Goal: Task Accomplishment & Management: Manage account settings

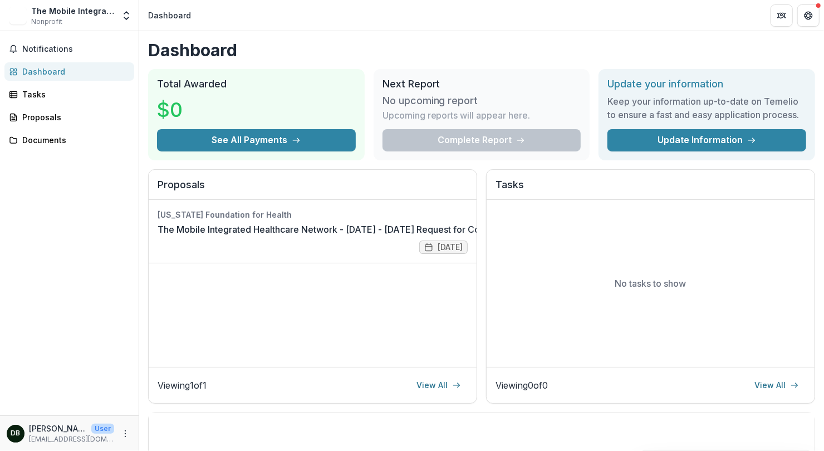
scroll to position [124, 0]
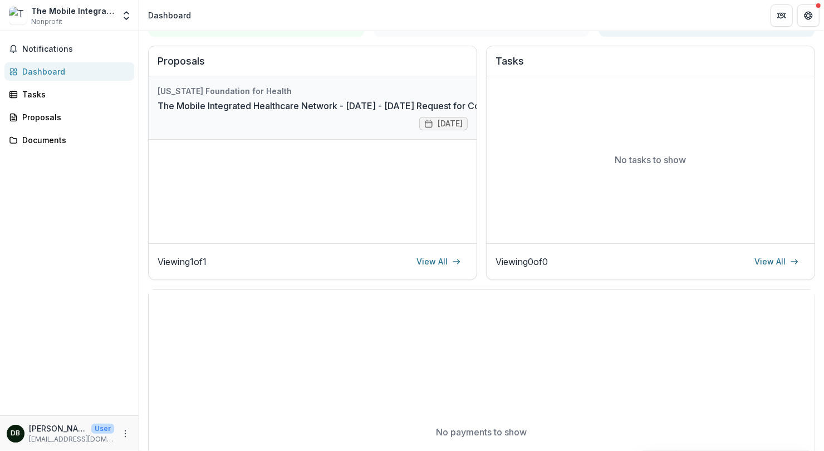
click at [391, 105] on link "The Mobile Integrated Healthcare Network - [DATE] - [DATE] Request for Concept …" at bounding box center [347, 105] width 378 height 13
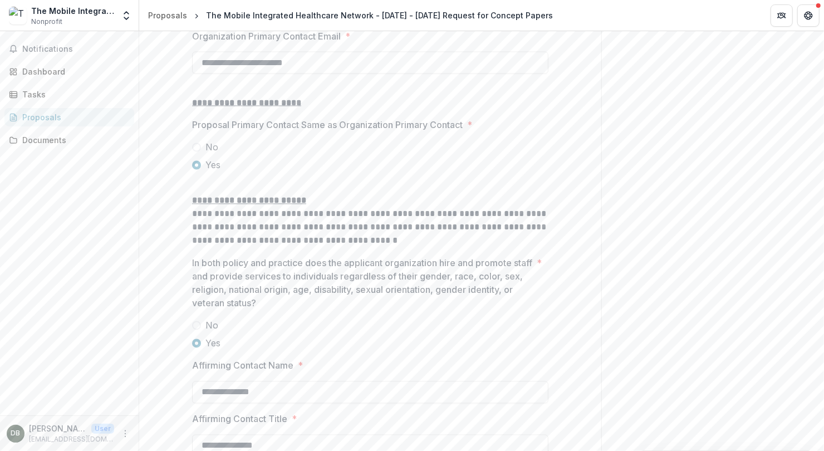
scroll to position [1492, 0]
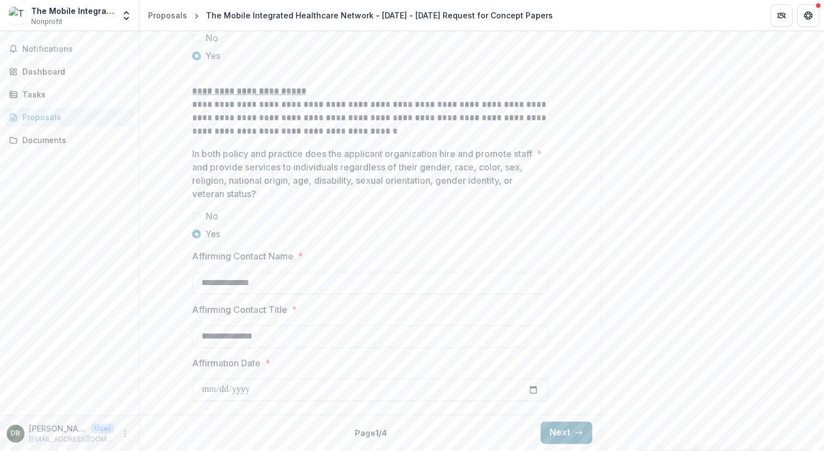
click at [568, 433] on button "Next" at bounding box center [567, 433] width 52 height 22
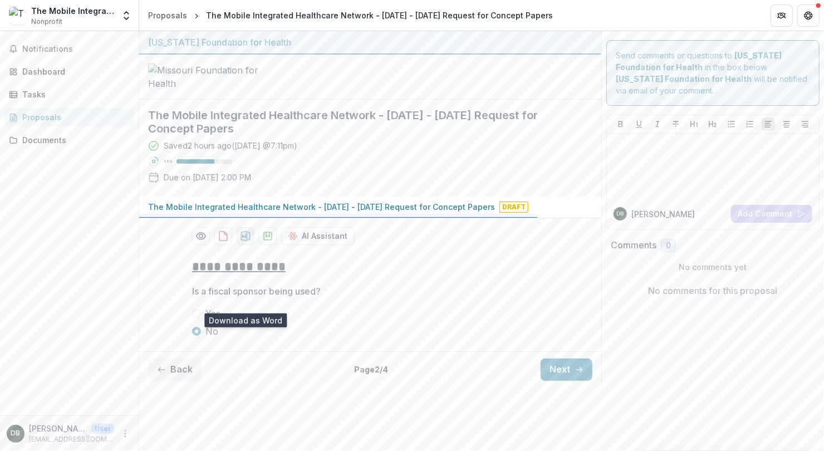
click at [242, 242] on icon "download-proposal" at bounding box center [245, 236] width 11 height 11
click at [266, 242] on icon "download-proposal" at bounding box center [267, 236] width 11 height 11
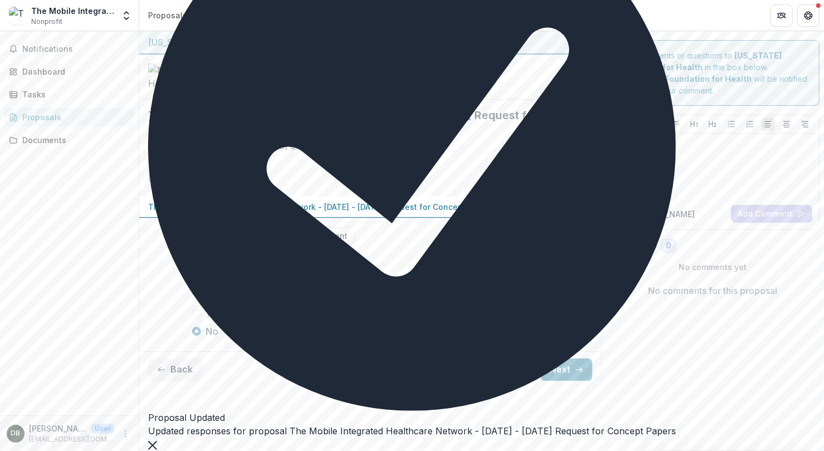
click at [633, 213] on p "[PERSON_NAME]" at bounding box center [662, 214] width 63 height 12
click at [619, 211] on div "DB" at bounding box center [620, 214] width 7 height 6
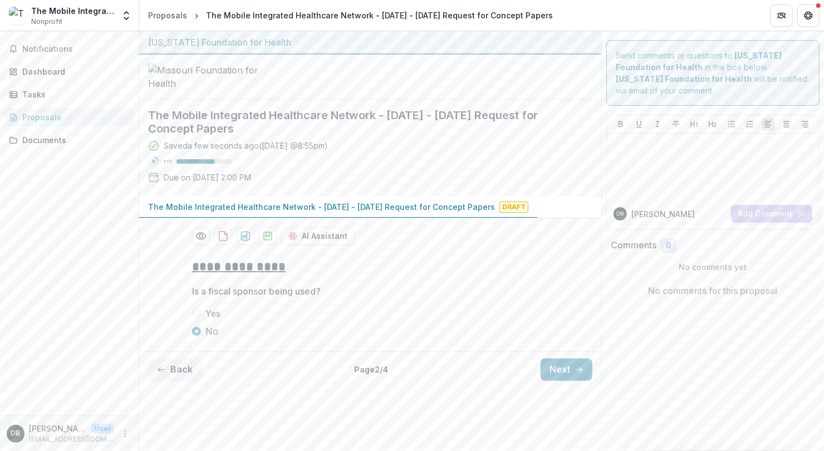
click at [632, 214] on p "[PERSON_NAME]" at bounding box center [662, 214] width 63 height 12
click at [622, 212] on span "DB" at bounding box center [620, 213] width 13 height 13
click at [623, 209] on div "[PERSON_NAME]" at bounding box center [670, 213] width 113 height 13
click at [21, 434] on span "DB" at bounding box center [16, 434] width 18 height 18
click at [20, 432] on div "DB" at bounding box center [15, 433] width 9 height 7
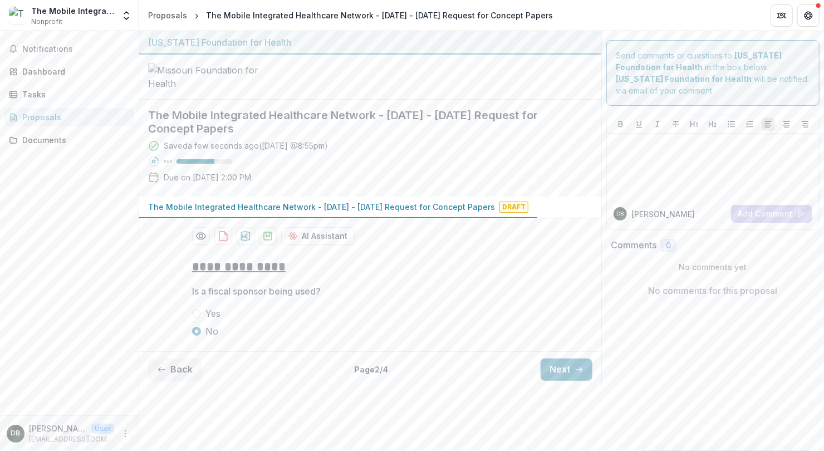
click at [102, 429] on p "User" at bounding box center [102, 429] width 23 height 10
click at [811, 14] on g "Get Help" at bounding box center [809, 16] width 8 height 8
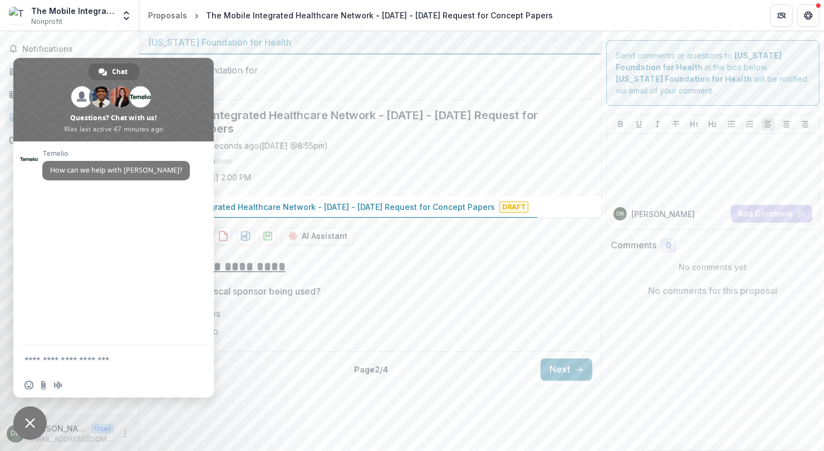
click at [403, 100] on div at bounding box center [370, 77] width 462 height 45
click at [786, 12] on icon "Partners" at bounding box center [781, 15] width 9 height 9
click at [371, 276] on h2 "**********" at bounding box center [370, 266] width 356 height 17
click at [448, 342] on div "**********" at bounding box center [370, 297] width 356 height 97
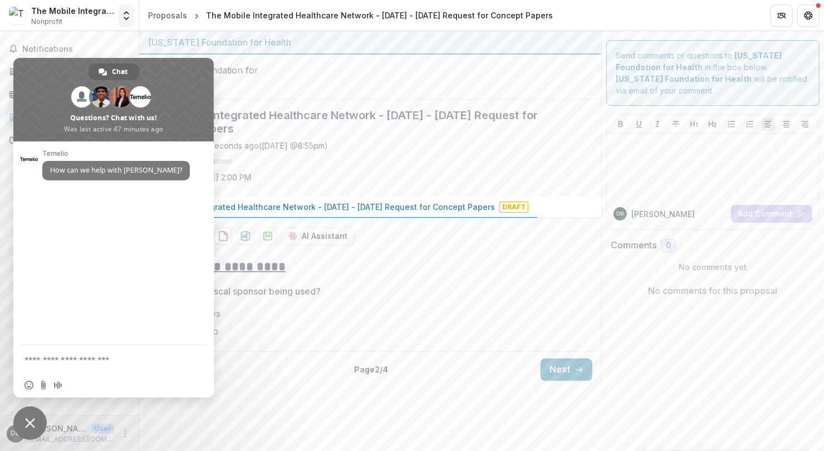
click at [125, 20] on icon "Open entity switcher" at bounding box center [126, 15] width 11 height 11
click at [45, 43] on link "Team Settings" at bounding box center [70, 43] width 134 height 18
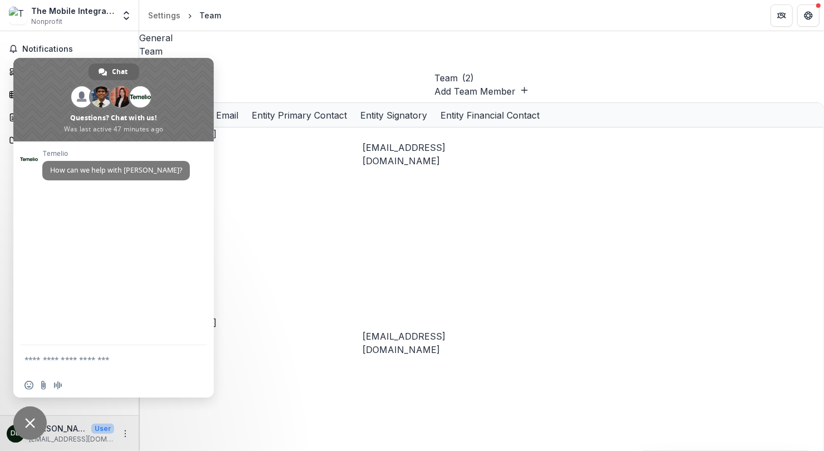
drag, startPoint x: 41, startPoint y: 66, endPoint x: 218, endPoint y: 74, distance: 177.3
click at [219, 75] on body "Skip to content The Mobile Integrated Healthcare Network Nonprofit Team Setting…" at bounding box center [412, 225] width 824 height 451
click at [182, 64] on span at bounding box center [113, 100] width 200 height 84
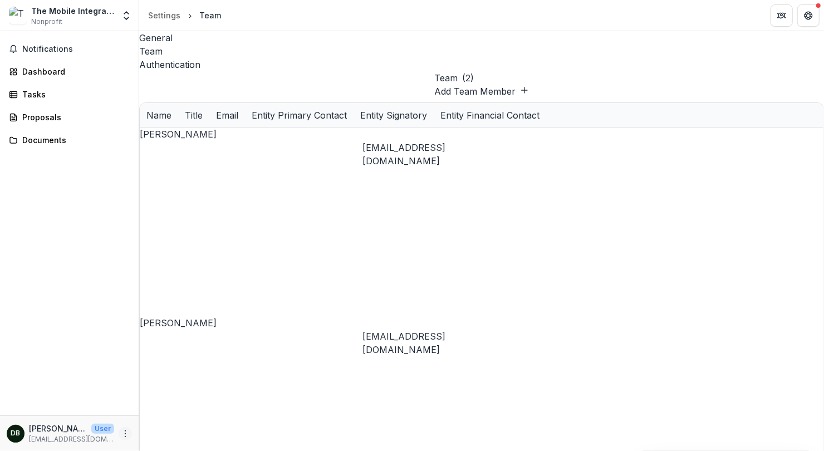
click at [126, 435] on icon "More" at bounding box center [125, 433] width 9 height 9
click at [178, 428] on button "Logout" at bounding box center [198, 428] width 119 height 18
